Goal: Task Accomplishment & Management: Manage account settings

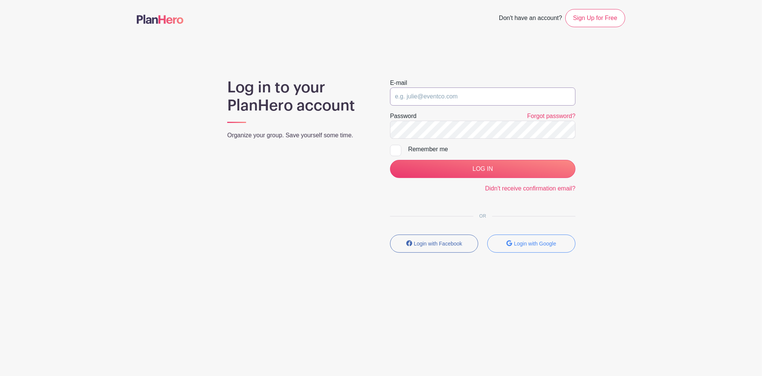
click at [437, 90] on input "email" at bounding box center [482, 96] width 185 height 18
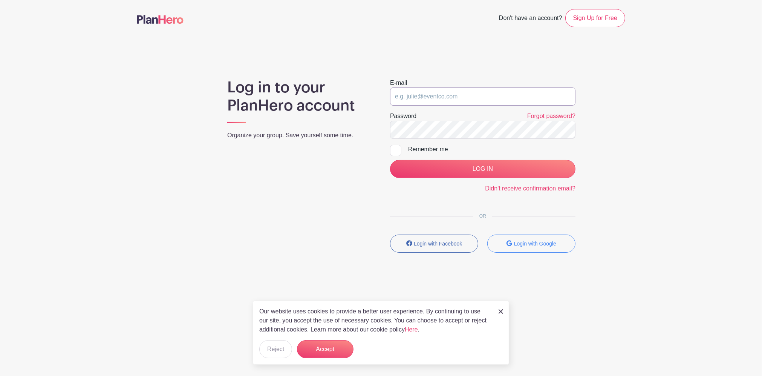
type input "[EMAIL_ADDRESS][DOMAIN_NAME]"
click at [390, 160] on input "LOG IN" at bounding box center [482, 169] width 185 height 18
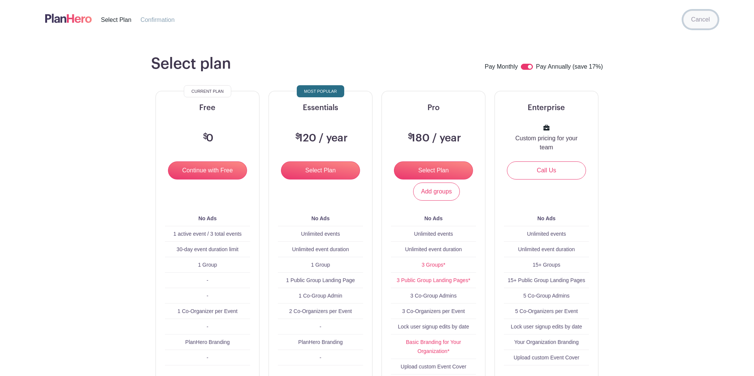
click at [698, 18] on link "Cancel" at bounding box center [701, 20] width 35 height 18
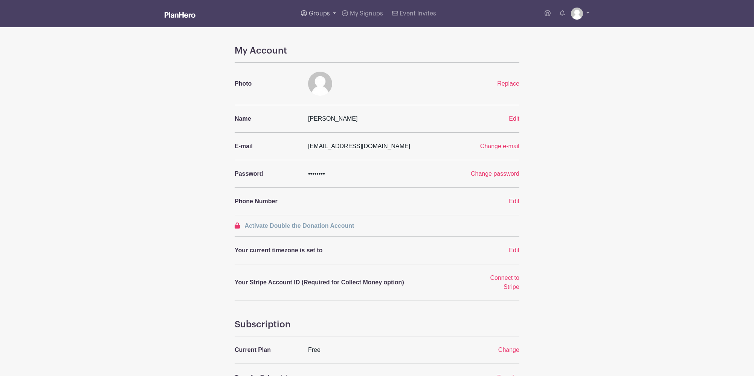
click at [320, 15] on span "Groups" at bounding box center [319, 14] width 21 height 6
click at [337, 71] on span "Wyse Events" at bounding box center [335, 71] width 36 height 9
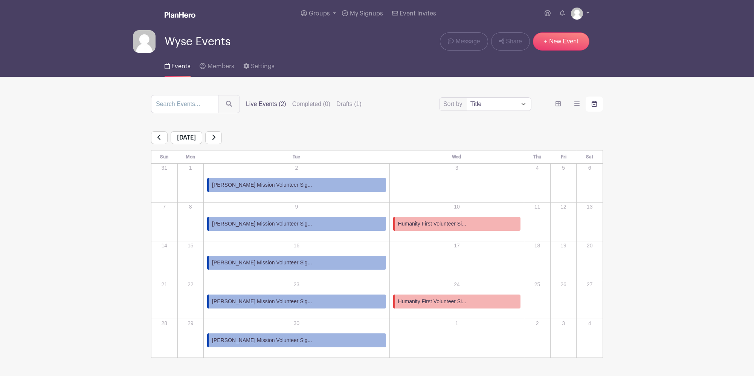
click at [398, 225] on span "Humanity First Volunteer Si..." at bounding box center [432, 224] width 68 height 8
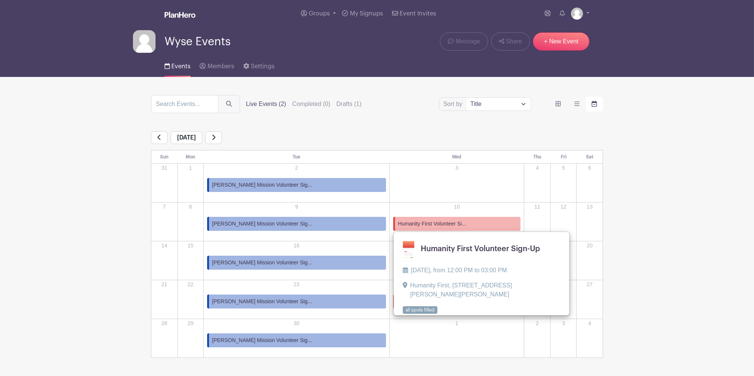
click at [398, 225] on span "Humanity First Volunteer Si..." at bounding box center [432, 224] width 68 height 8
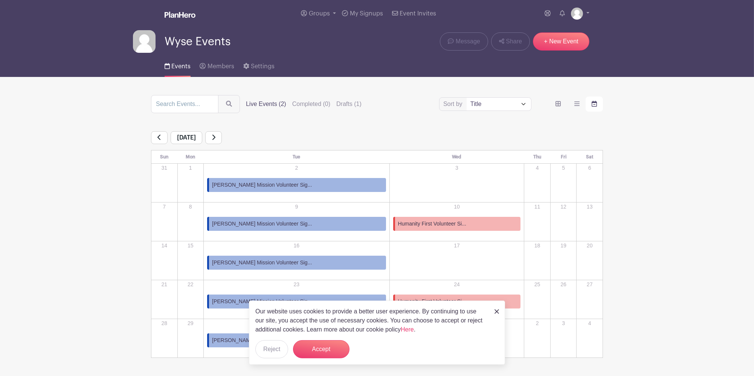
click at [402, 223] on span "Humanity First Volunteer Si..." at bounding box center [432, 224] width 68 height 8
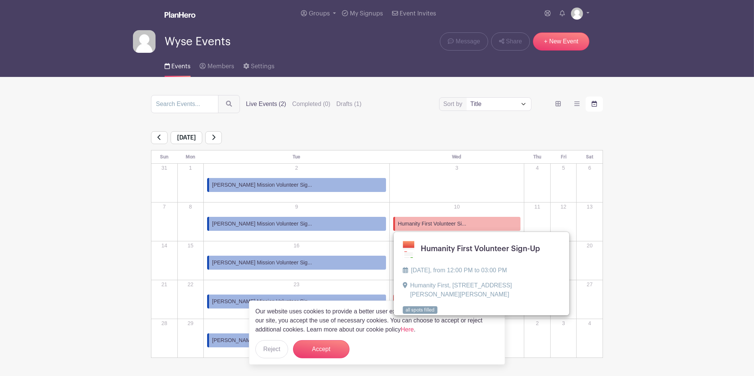
click at [403, 314] on link at bounding box center [403, 314] width 0 height 0
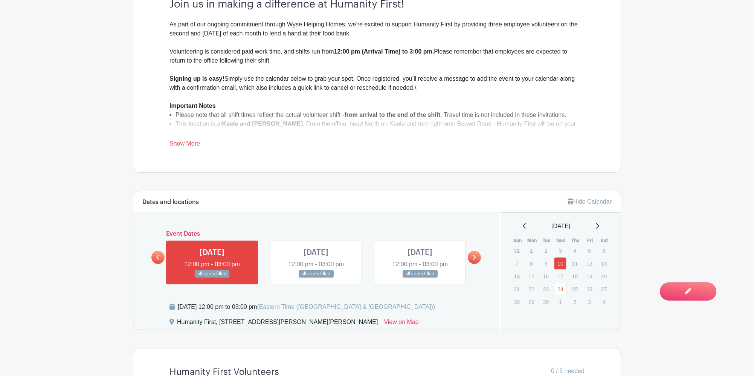
scroll to position [352, 0]
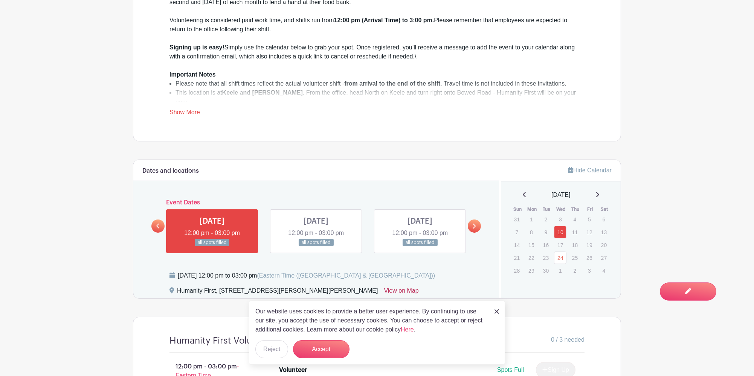
click at [384, 289] on link "View on Map" at bounding box center [401, 292] width 35 height 12
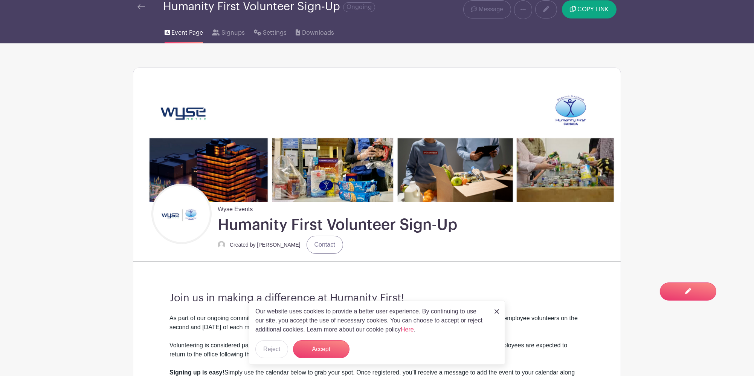
scroll to position [0, 0]
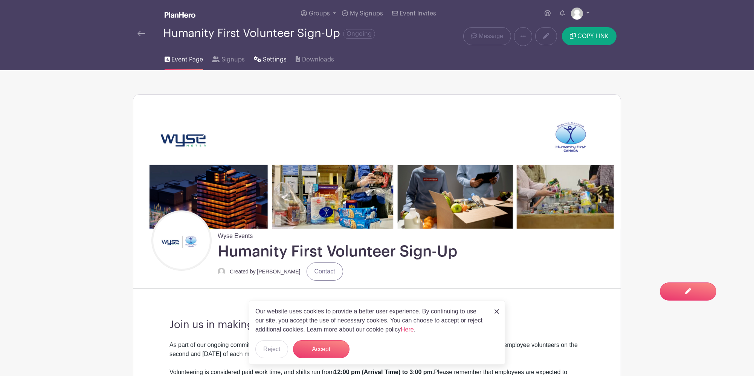
click at [275, 55] on span "Settings" at bounding box center [275, 59] width 24 height 9
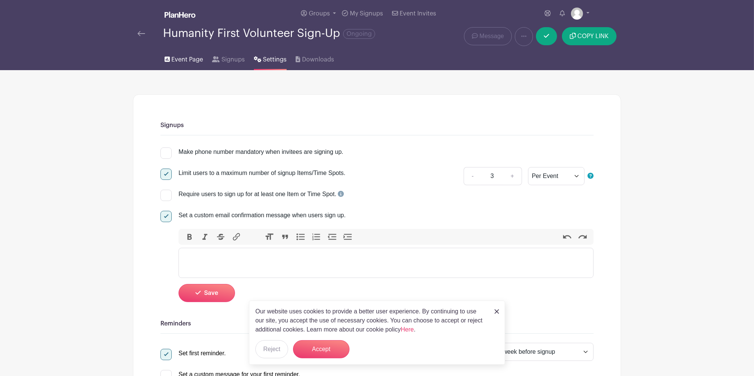
click at [194, 58] on span "Event Page" at bounding box center [187, 59] width 32 height 9
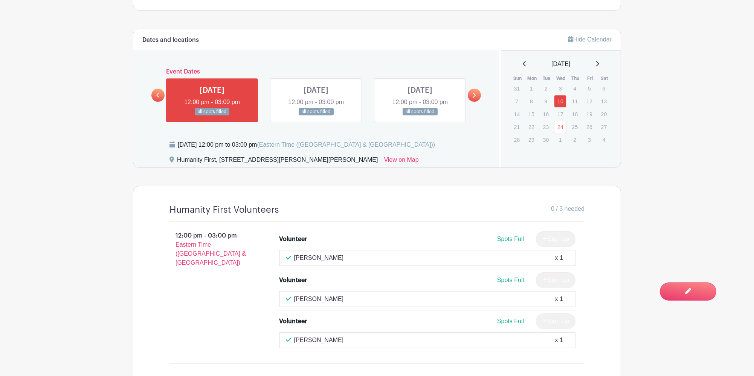
scroll to position [441, 0]
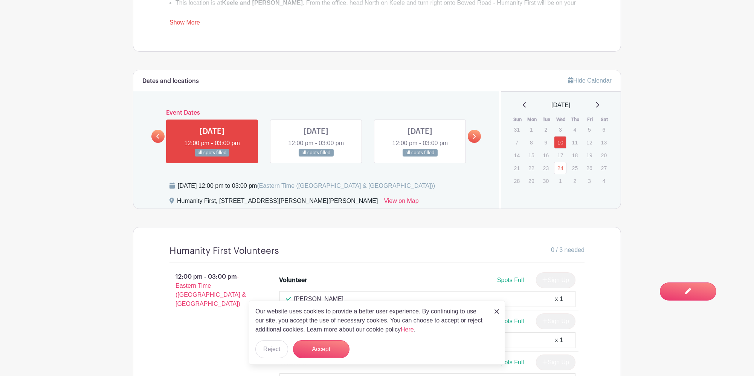
click at [601, 80] on link "Hide Calendar" at bounding box center [590, 80] width 44 height 6
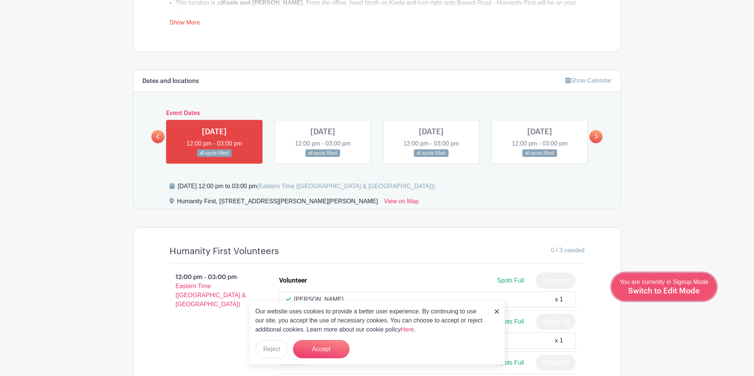
click at [685, 288] on span "Switch to Edit Mode" at bounding box center [664, 291] width 72 height 8
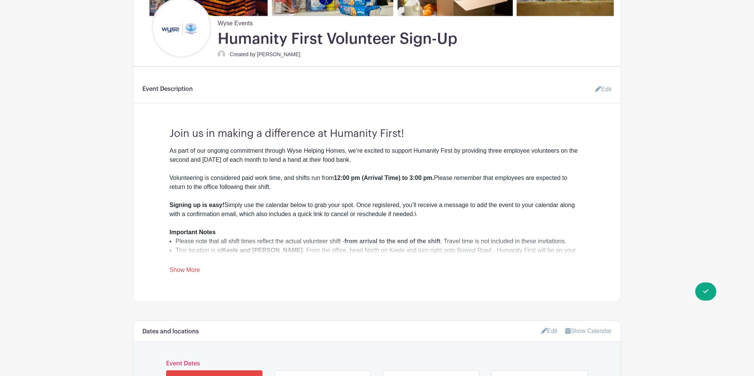
scroll to position [360, 0]
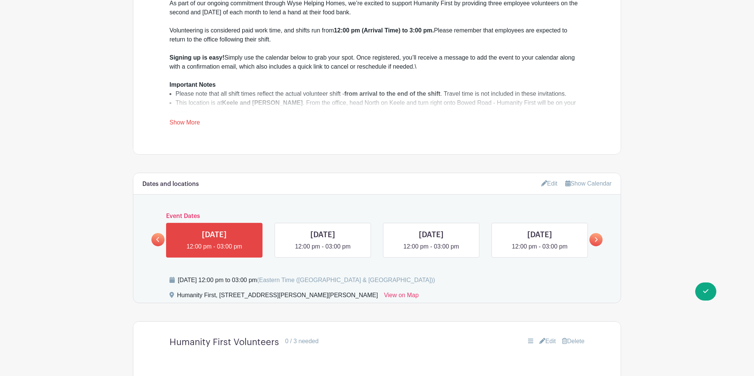
click at [555, 183] on link "Edit" at bounding box center [549, 183] width 17 height 12
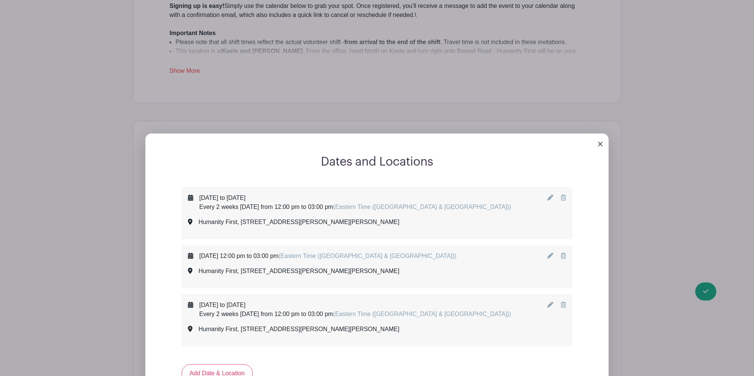
scroll to position [460, 0]
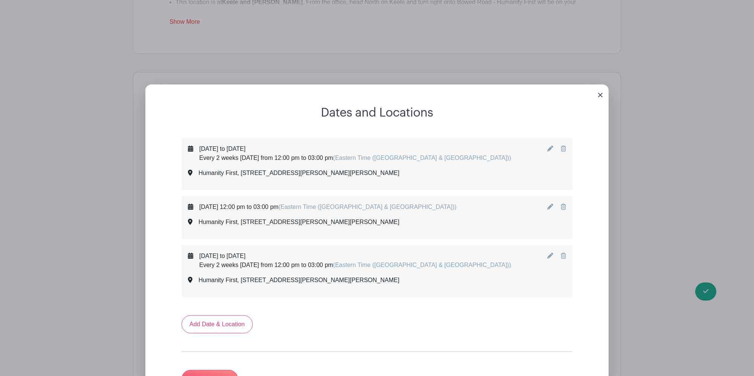
click at [547, 149] on icon at bounding box center [550, 148] width 6 height 6
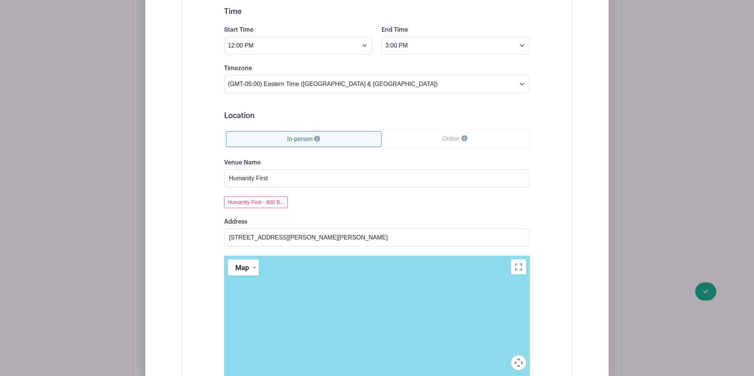
scroll to position [862, 0]
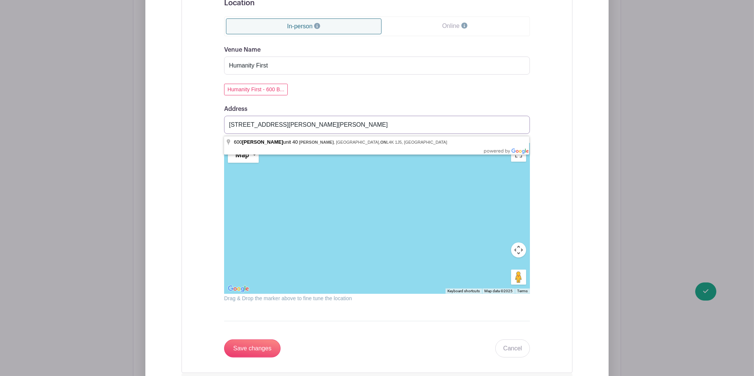
drag, startPoint x: 391, startPoint y: 124, endPoint x: 327, endPoint y: 130, distance: 64.3
click at [327, 130] on input "[STREET_ADDRESS][PERSON_NAME][PERSON_NAME]" at bounding box center [377, 125] width 306 height 18
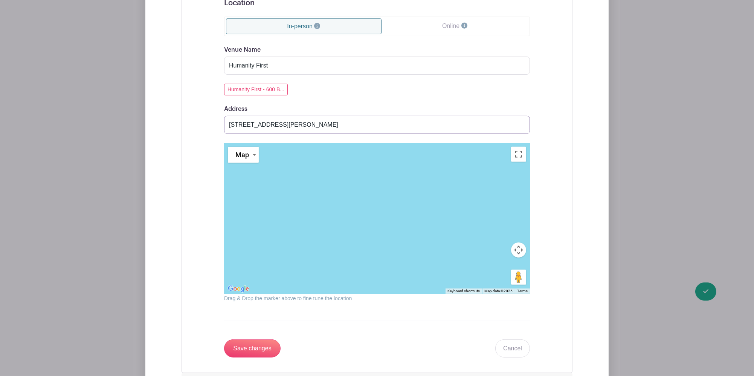
click at [336, 125] on input "[STREET_ADDRESS][PERSON_NAME]" at bounding box center [377, 125] width 306 height 18
paste input "[STREET_ADDRESS]"
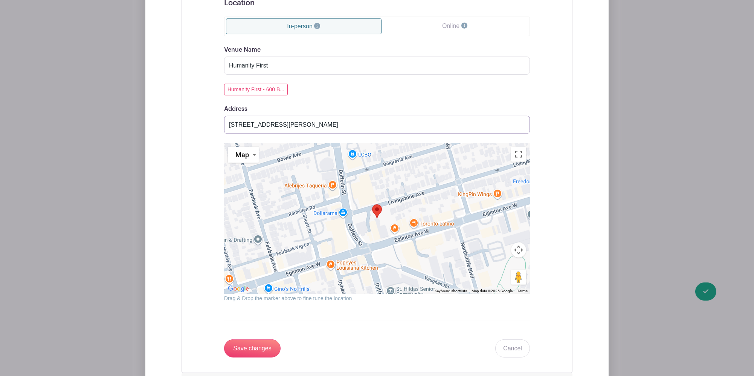
click at [230, 127] on input "[STREET_ADDRESS][PERSON_NAME]" at bounding box center [377, 125] width 306 height 18
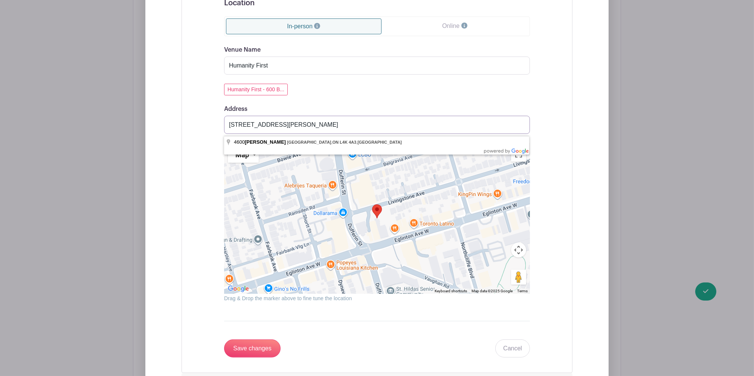
click at [270, 123] on input "[STREET_ADDRESS][PERSON_NAME]" at bounding box center [377, 125] width 306 height 18
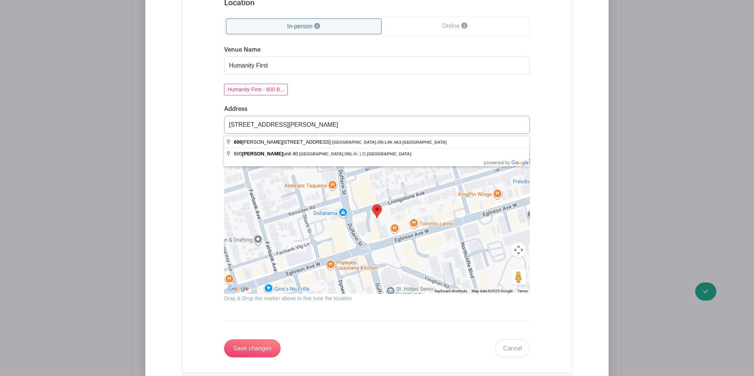
click at [420, 122] on input "[STREET_ADDRESS][PERSON_NAME]" at bounding box center [377, 125] width 306 height 18
click at [293, 127] on input "[STREET_ADDRESS][PERSON_NAME]" at bounding box center [377, 125] width 306 height 18
click at [295, 126] on input "[STREET_ADDRESS][PERSON_NAME]" at bounding box center [377, 125] width 306 height 18
drag, startPoint x: 393, startPoint y: 126, endPoint x: 132, endPoint y: 123, distance: 260.4
click at [133, 123] on div "Dates and Locations Event Date Start Date [DATE] Repeats Does not repeat Daily …" at bounding box center [377, 132] width 488 height 925
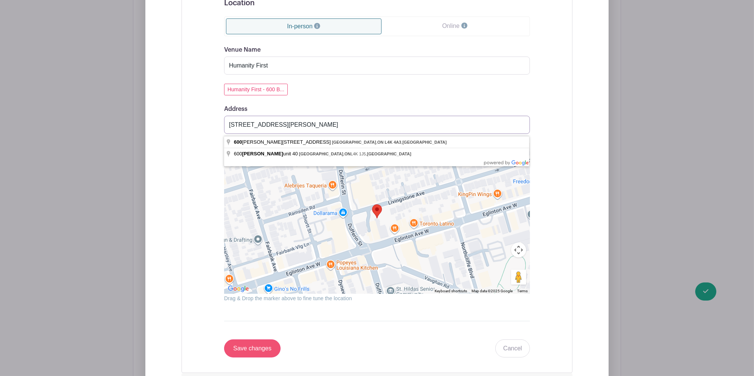
type input "[STREET_ADDRESS][PERSON_NAME]"
click at [258, 356] on input "Save changes" at bounding box center [252, 348] width 57 height 18
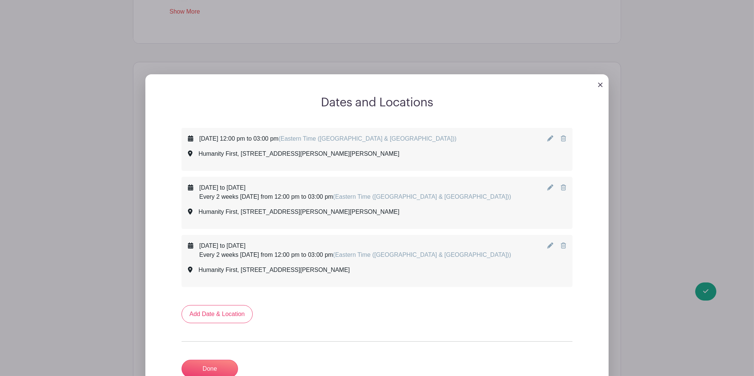
scroll to position [476, 0]
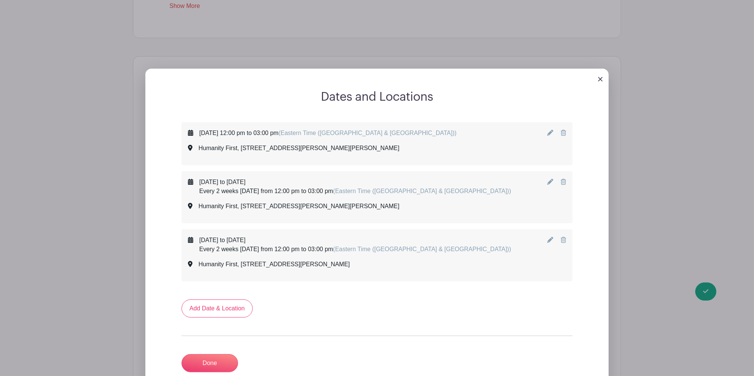
click at [550, 185] on link at bounding box center [551, 182] width 8 height 6
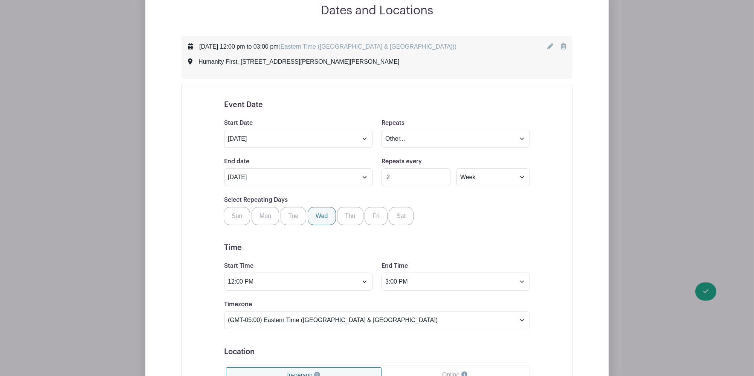
scroll to position [728, 0]
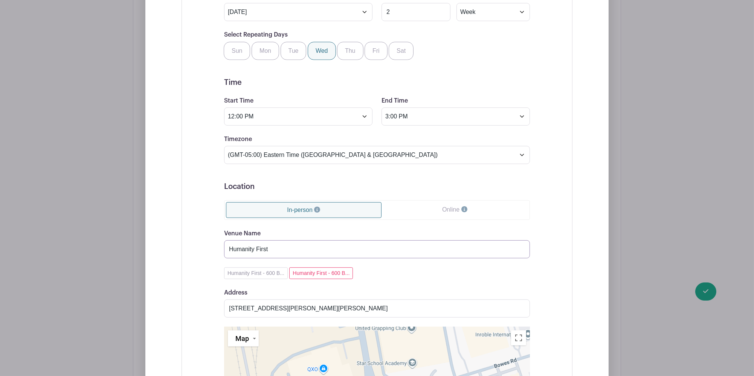
drag, startPoint x: 285, startPoint y: 245, endPoint x: 150, endPoint y: 235, distance: 136.0
click at [150, 235] on div "Dates and Locations [DATE] 12:00 pm to 03:00 pm (Eastern Time ([GEOGRAPHIC_DATA…" at bounding box center [376, 277] width 463 height 879
paste input "[STREET_ADDRESS][PERSON_NAME]"
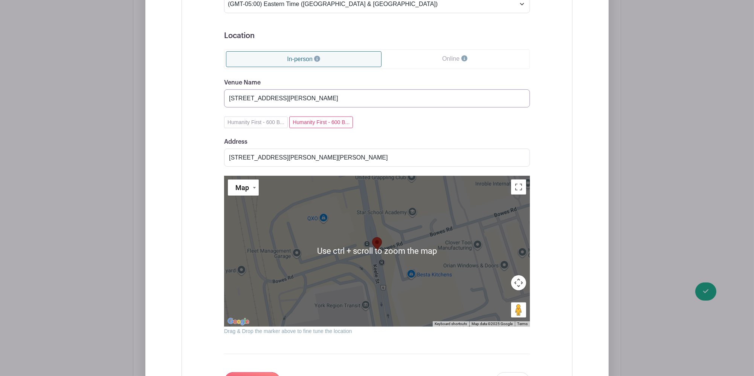
scroll to position [1180, 0]
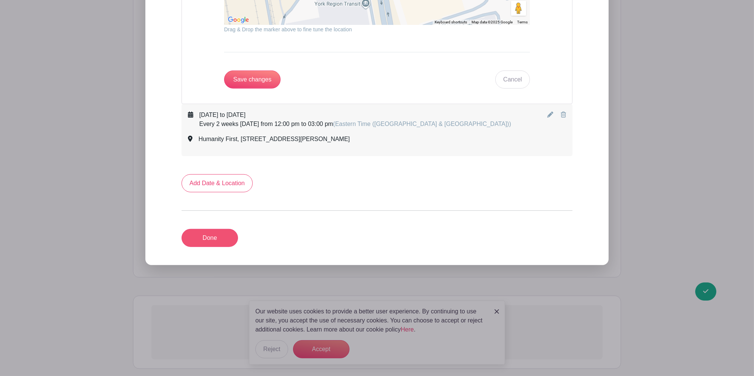
type input "[STREET_ADDRESS][PERSON_NAME]"
click at [212, 239] on link "Done" at bounding box center [210, 238] width 57 height 18
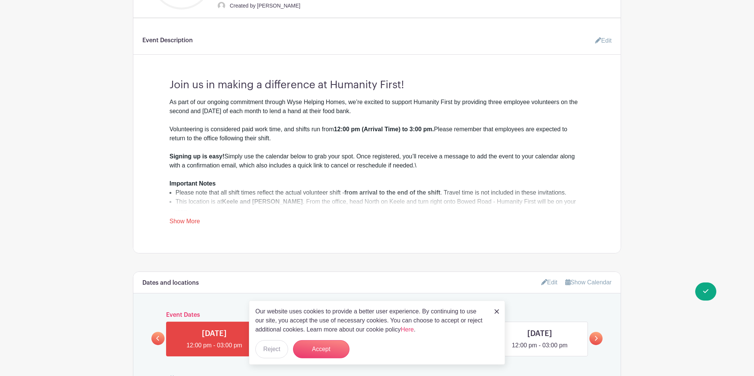
scroll to position [366, 0]
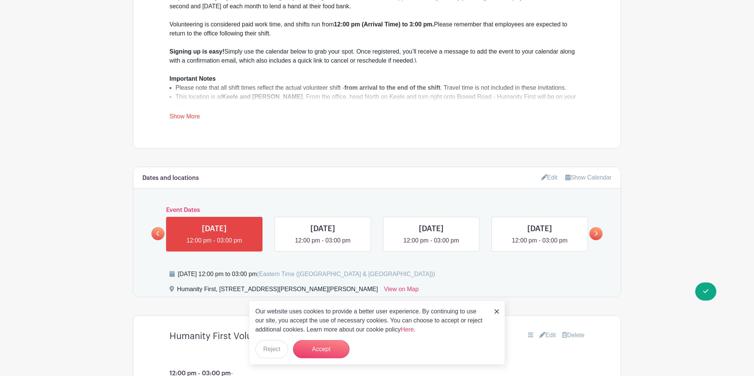
drag, startPoint x: 689, startPoint y: 247, endPoint x: 683, endPoint y: 235, distance: 13.1
click at [689, 247] on main "Groups All Groups Selina's Events Wyse Events My Signups Event Invites My accou…" at bounding box center [377, 151] width 754 height 1034
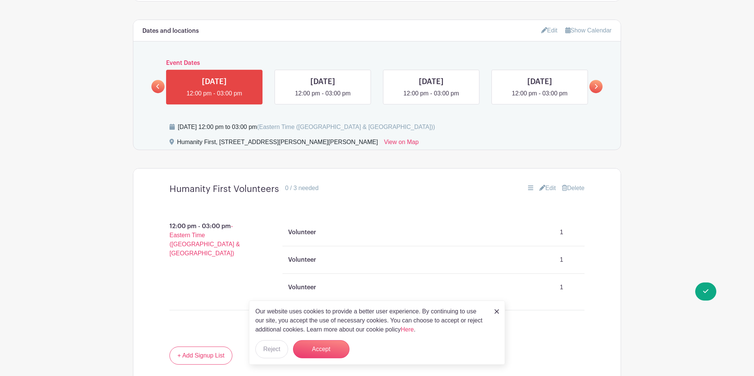
scroll to position [517, 0]
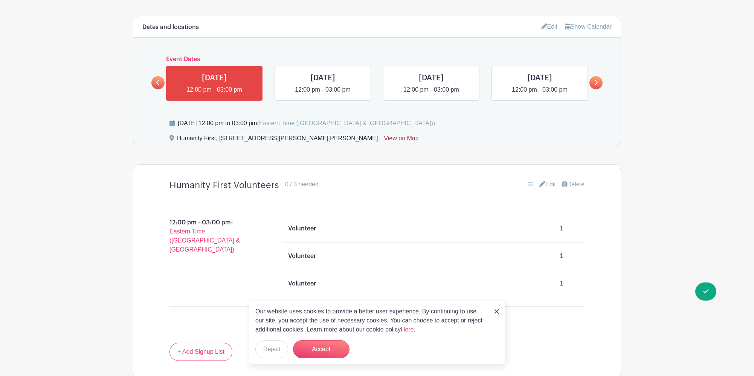
click at [384, 137] on link "View on Map" at bounding box center [401, 140] width 35 height 12
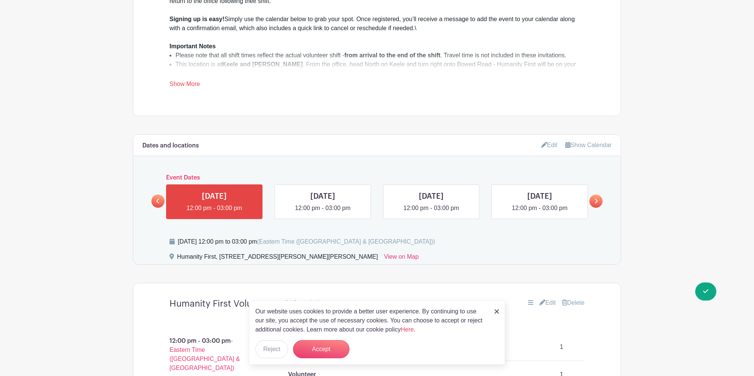
scroll to position [366, 0]
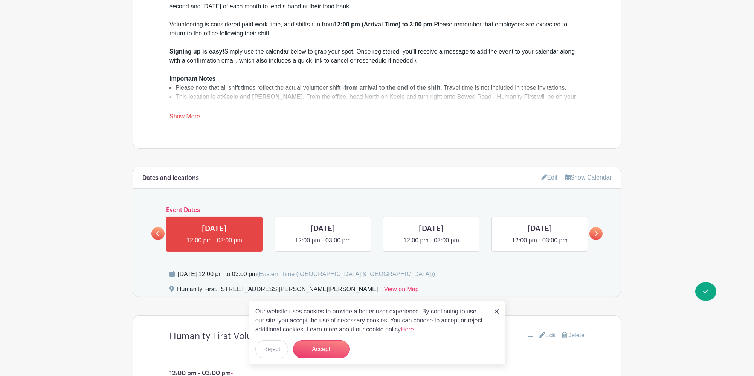
click at [548, 178] on link "Edit" at bounding box center [549, 177] width 17 height 12
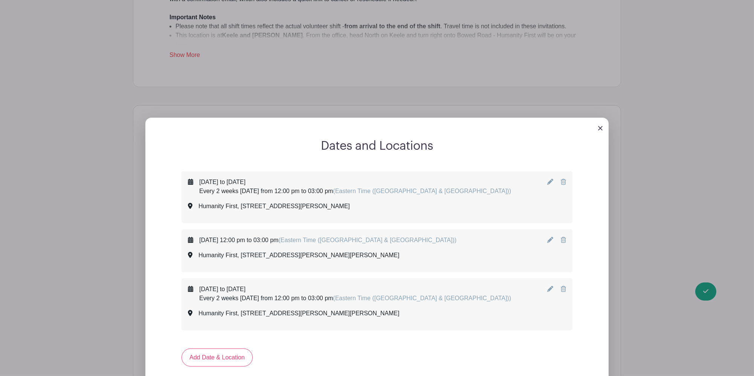
scroll to position [466, 0]
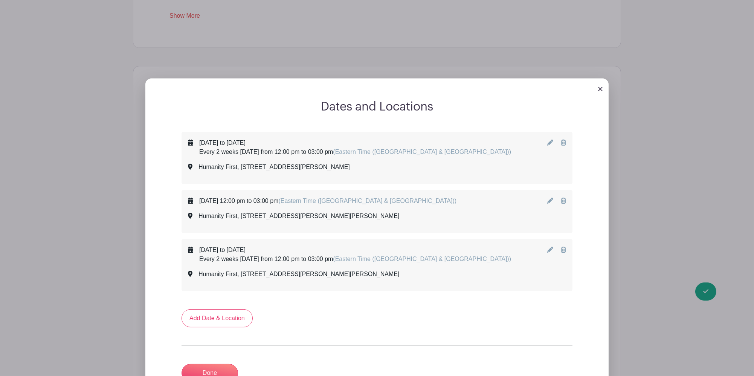
click at [552, 199] on icon at bounding box center [550, 200] width 6 height 6
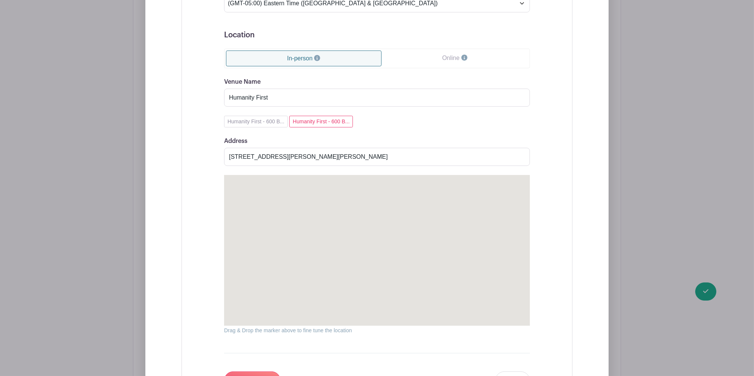
scroll to position [919, 0]
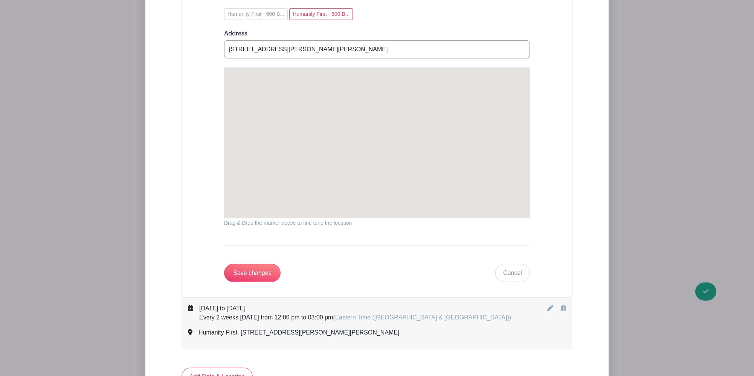
drag, startPoint x: 368, startPoint y: 50, endPoint x: 116, endPoint y: 50, distance: 252.1
click at [133, 50] on div "Dates and Locations [DATE] to [DATE] Every 2 weeks [DATE] from 12:00 pm to 03:0…" at bounding box center [377, 42] width 488 height 857
paste input "[STREET_ADDRESS]"
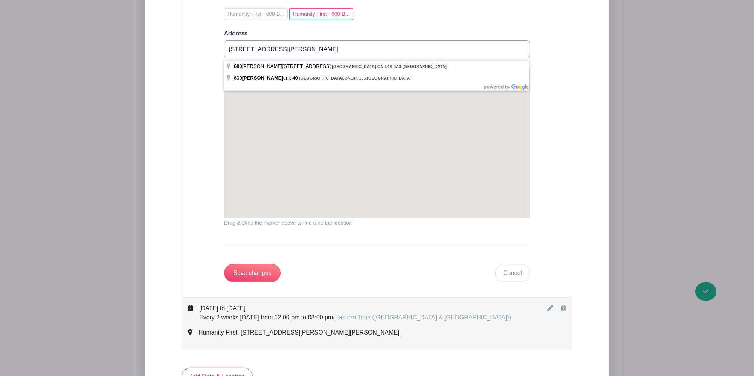
type input "[STREET_ADDRESS][PERSON_NAME]"
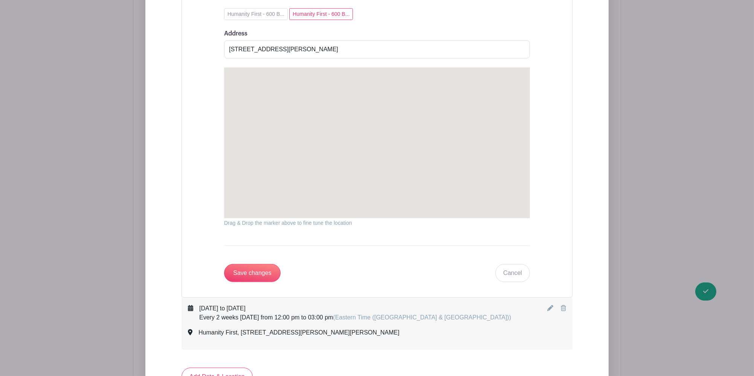
click at [621, 85] on div "Dates and Locations [DATE] to [DATE] Every 2 weeks [DATE] from 12:00 pm to 03:0…" at bounding box center [377, 42] width 488 height 857
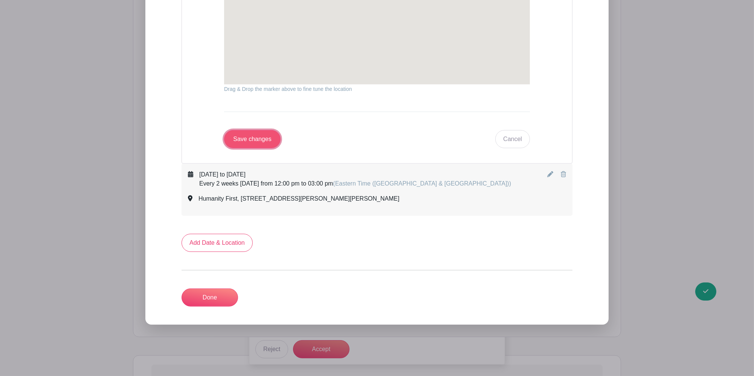
click at [264, 136] on input "Save changes" at bounding box center [252, 139] width 57 height 18
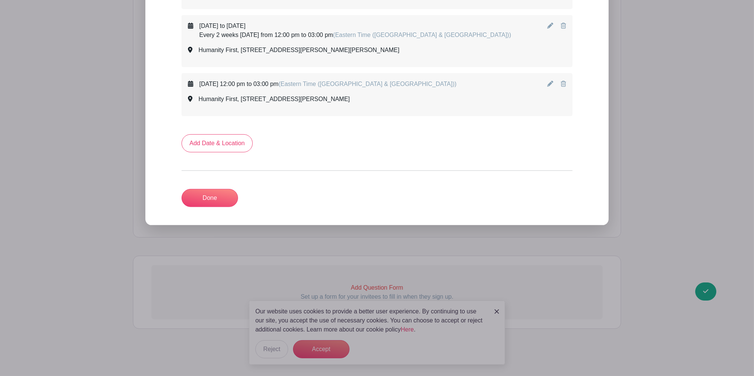
scroll to position [492, 0]
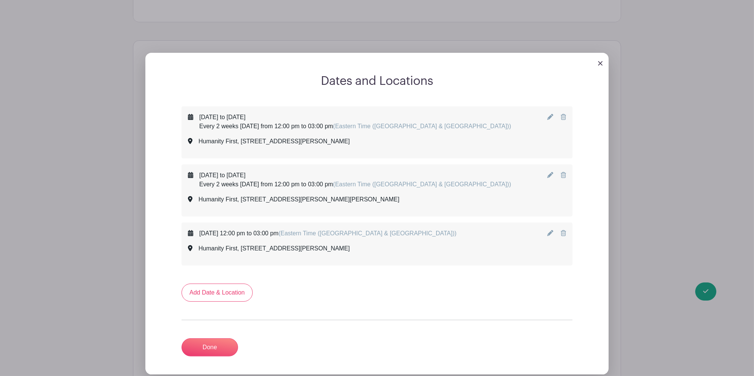
click at [547, 175] on div "[DATE] to [DATE] Every 2 weeks [DATE] from 12:00 pm to 03:00 pm (Eastern Time (…" at bounding box center [377, 190] width 378 height 39
click at [548, 176] on icon at bounding box center [550, 175] width 6 height 6
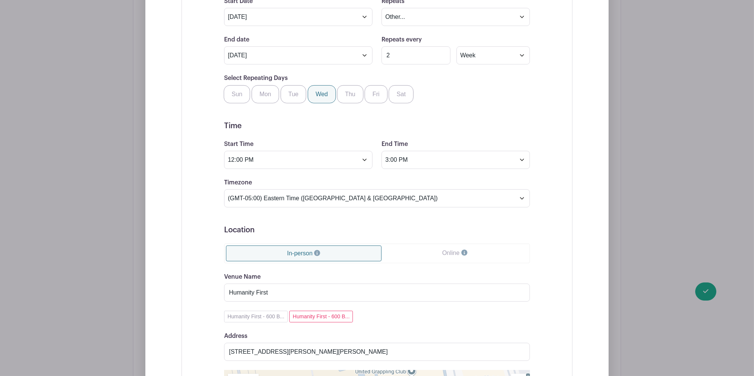
scroll to position [894, 0]
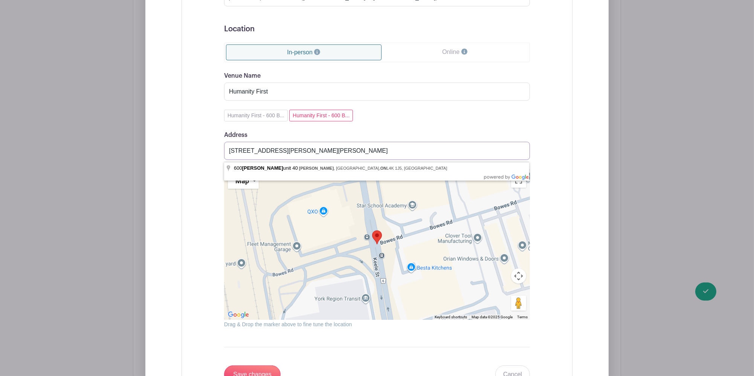
drag, startPoint x: 374, startPoint y: 151, endPoint x: 118, endPoint y: 160, distance: 256.7
click at [133, 159] on div "Dates and Locations [DATE] to [DATE] Every 2 weeks [DATE] from 12:00 pm to 03:0…" at bounding box center [377, 100] width 488 height 925
paste input "[STREET_ADDRESS]"
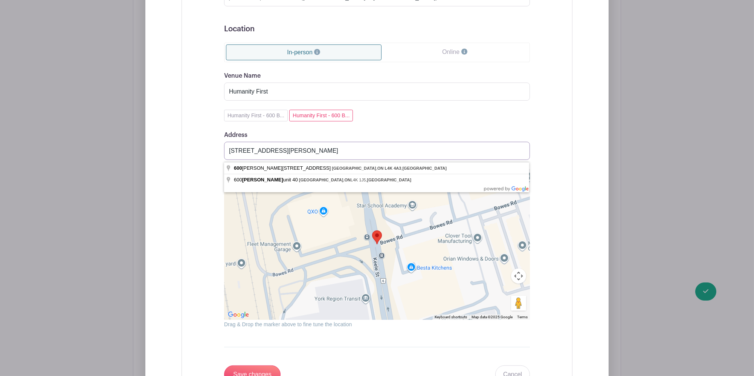
type input "[STREET_ADDRESS][PERSON_NAME]"
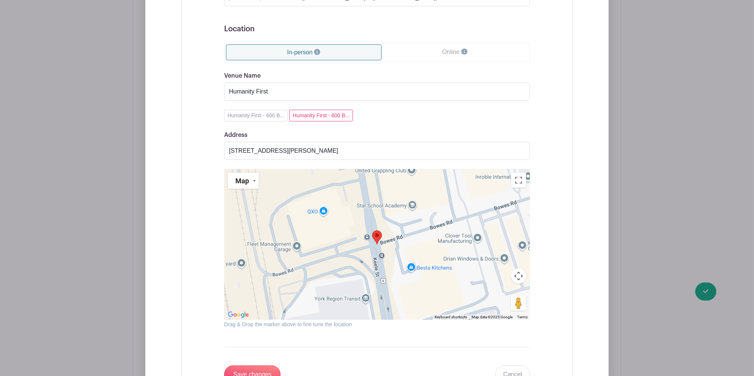
click at [607, 156] on div "Dates and Locations [DATE] to [DATE] Every 2 weeks [DATE] from 12:00 pm to 03:0…" at bounding box center [376, 111] width 463 height 879
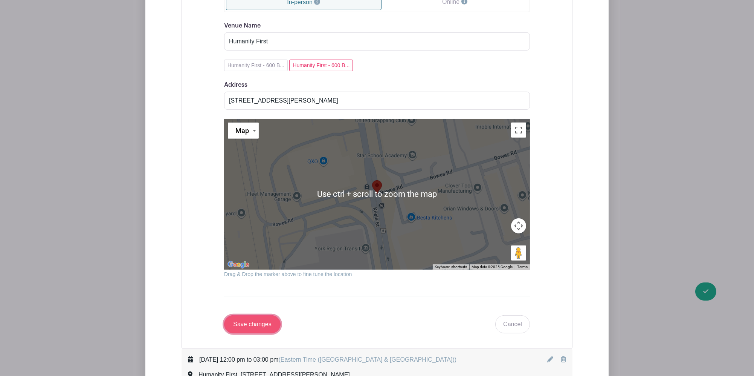
click at [256, 333] on input "Save changes" at bounding box center [252, 324] width 57 height 18
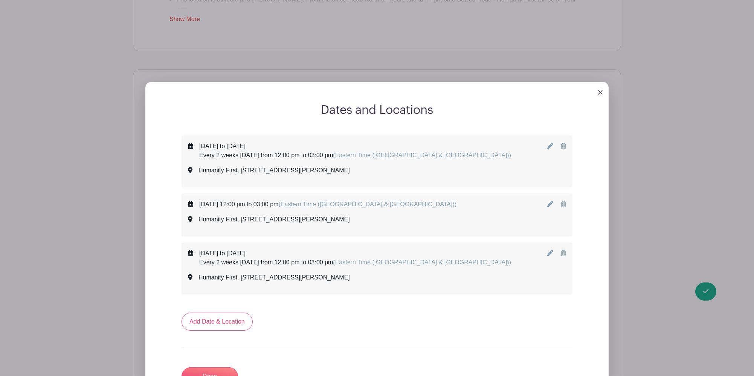
scroll to position [508, 0]
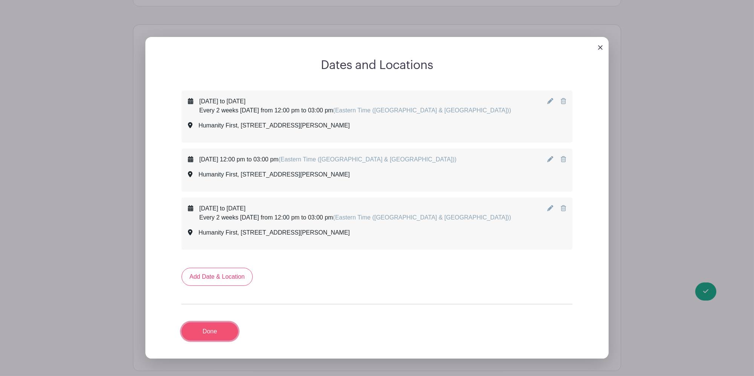
click at [230, 338] on link "Done" at bounding box center [210, 331] width 57 height 18
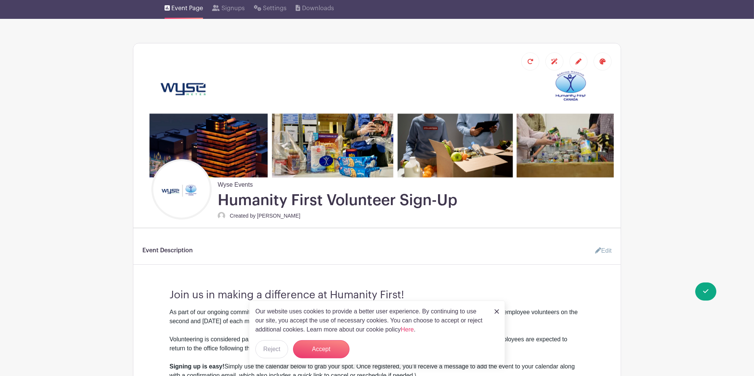
scroll to position [0, 0]
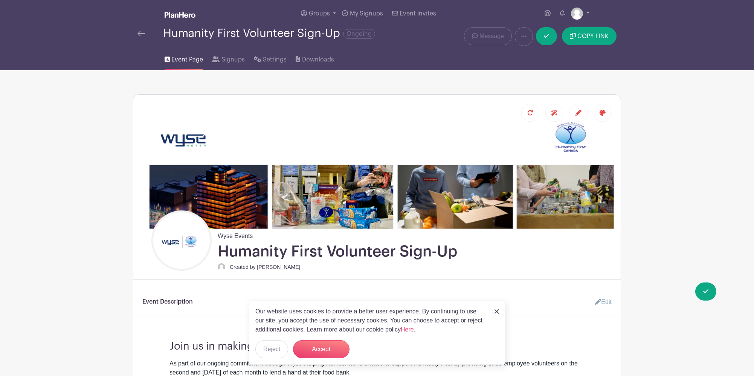
click at [153, 34] on div at bounding box center [151, 33] width 26 height 9
click at [549, 35] on icon at bounding box center [546, 36] width 5 height 6
